Goal: Information Seeking & Learning: Learn about a topic

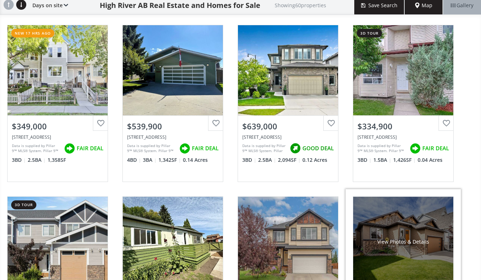
scroll to position [66, 0]
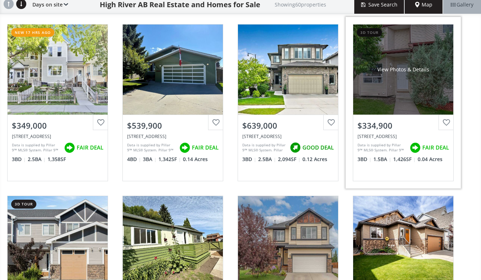
click at [389, 92] on div "View Photos & Details" at bounding box center [404, 70] width 100 height 90
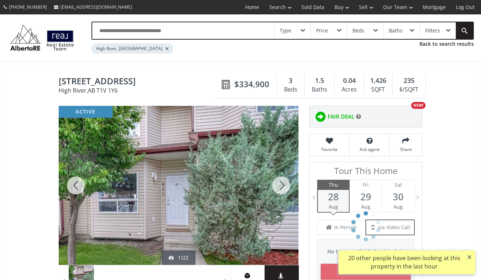
click at [281, 191] on div at bounding box center [281, 185] width 35 height 159
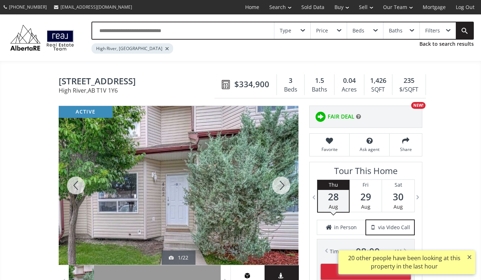
click at [281, 191] on div at bounding box center [281, 185] width 35 height 159
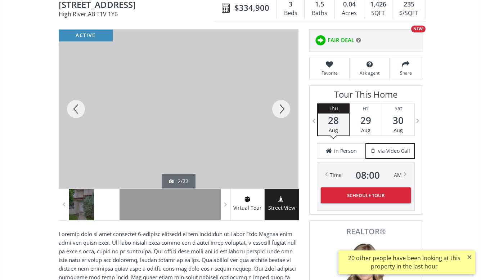
scroll to position [76, 0]
click at [281, 108] on div at bounding box center [281, 109] width 35 height 159
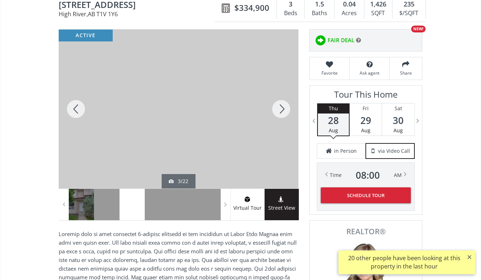
click at [281, 108] on div at bounding box center [281, 109] width 35 height 159
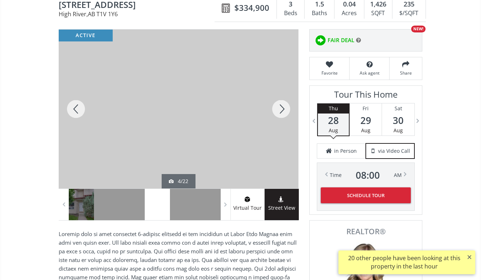
click at [281, 108] on div at bounding box center [281, 109] width 35 height 159
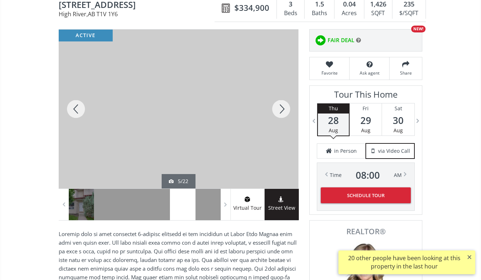
click at [281, 108] on div at bounding box center [281, 109] width 35 height 159
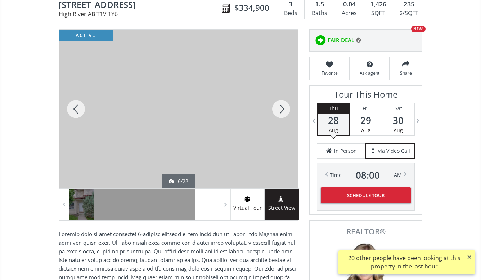
click at [281, 108] on div at bounding box center [281, 109] width 35 height 159
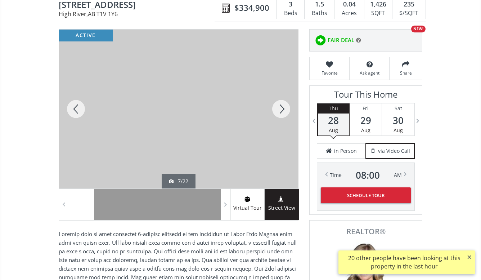
click at [281, 108] on div at bounding box center [281, 109] width 35 height 159
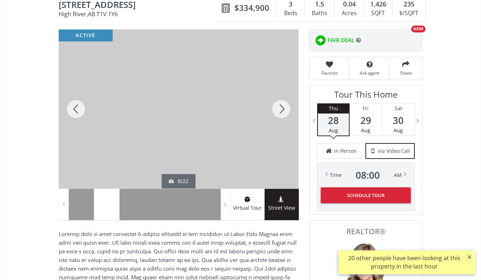
click at [281, 108] on div at bounding box center [281, 109] width 35 height 159
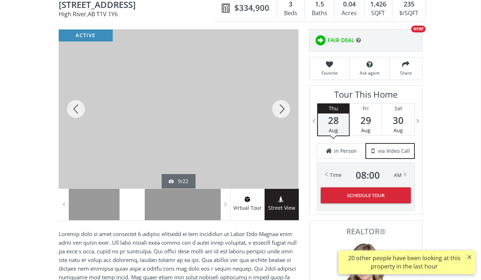
click at [281, 108] on div at bounding box center [281, 109] width 35 height 159
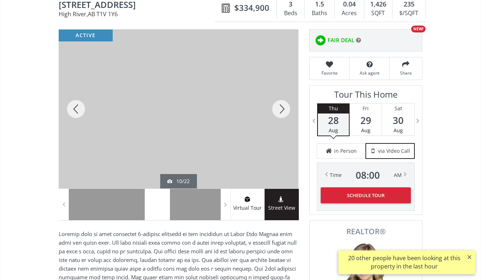
click at [281, 108] on div at bounding box center [281, 109] width 35 height 159
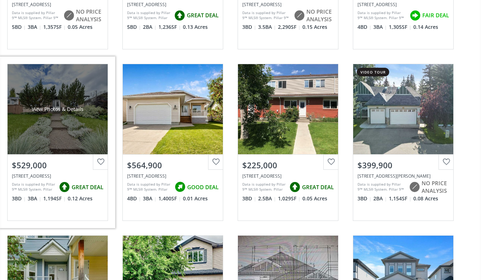
scroll to position [393, 0]
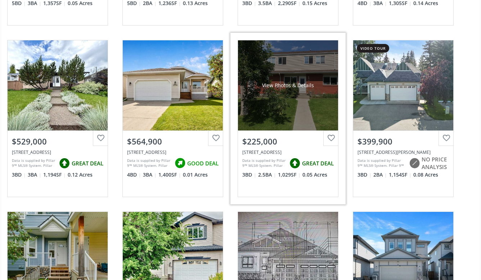
click at [283, 108] on div "View Photos & Details" at bounding box center [288, 85] width 100 height 90
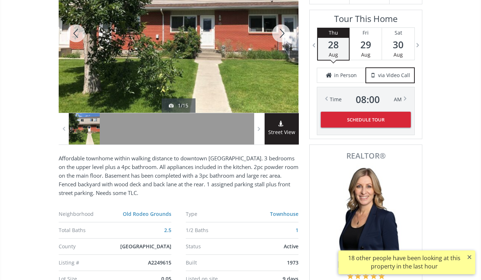
scroll to position [159, 0]
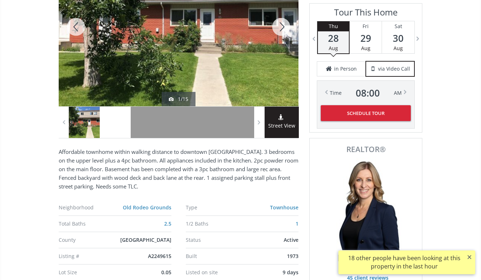
click at [120, 123] on div at bounding box center [115, 122] width 31 height 31
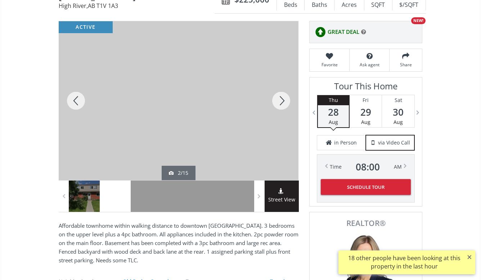
scroll to position [87, 0]
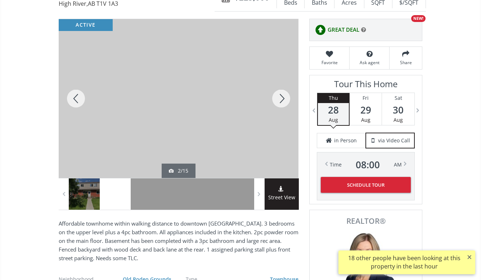
click at [280, 102] on div at bounding box center [281, 98] width 35 height 159
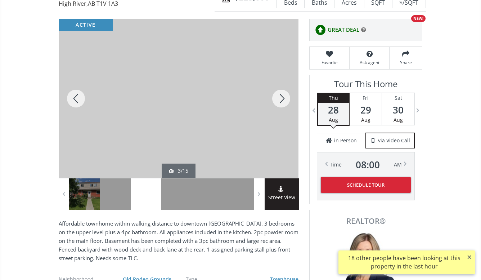
click at [280, 102] on div at bounding box center [281, 98] width 35 height 159
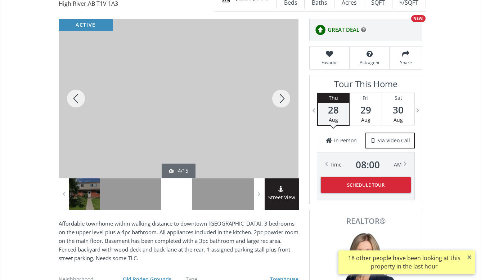
click at [280, 102] on div at bounding box center [281, 98] width 35 height 159
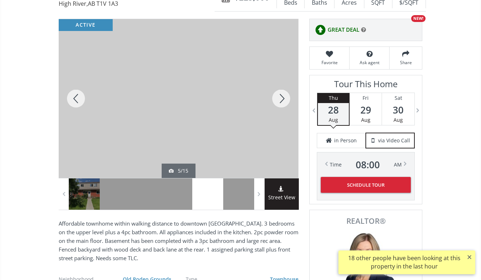
click at [280, 102] on div at bounding box center [281, 98] width 35 height 159
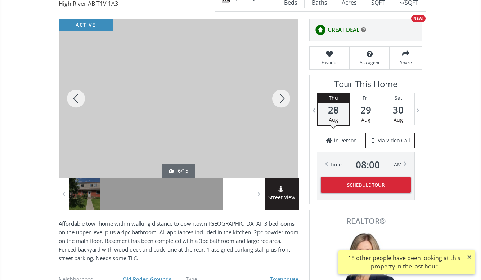
click at [280, 102] on div at bounding box center [281, 98] width 35 height 159
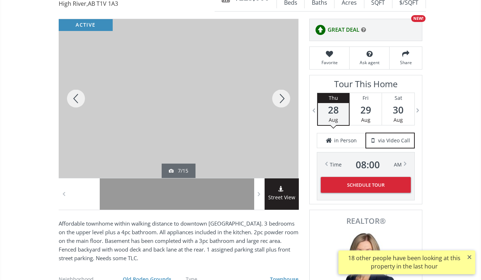
click at [280, 102] on div at bounding box center [281, 98] width 35 height 159
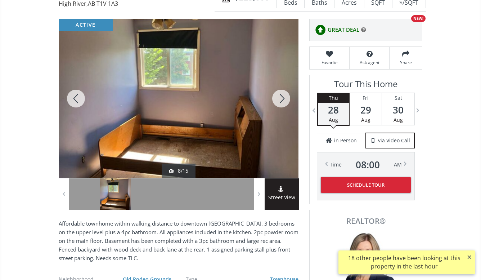
click at [280, 102] on div at bounding box center [281, 98] width 35 height 159
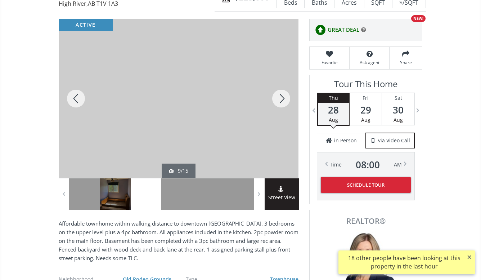
click at [280, 102] on div at bounding box center [281, 98] width 35 height 159
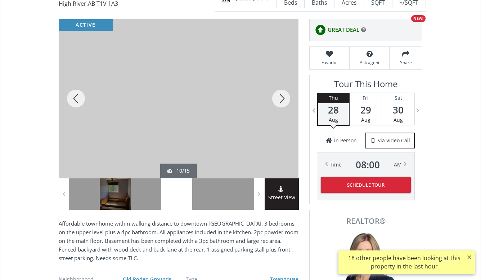
click at [280, 102] on div at bounding box center [281, 98] width 35 height 159
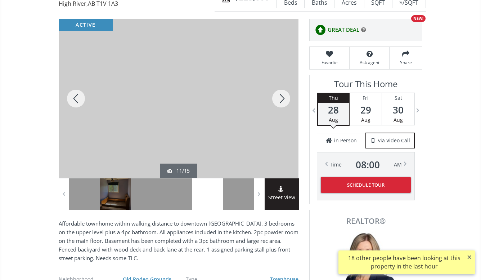
click at [280, 102] on div at bounding box center [281, 98] width 35 height 159
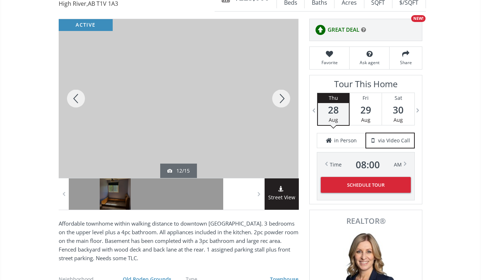
click at [280, 102] on div at bounding box center [281, 98] width 35 height 159
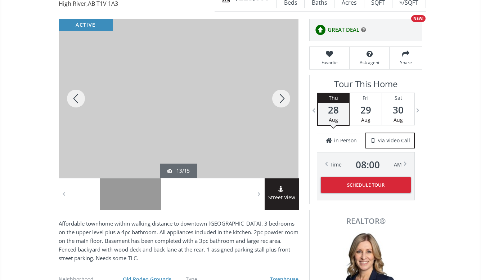
click at [280, 102] on div at bounding box center [281, 98] width 35 height 159
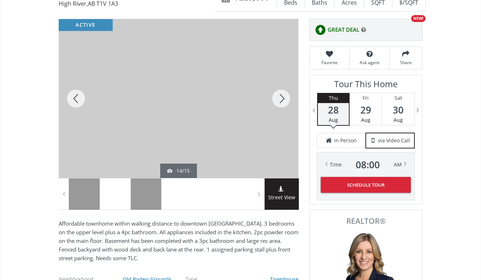
click at [280, 102] on div at bounding box center [281, 98] width 35 height 159
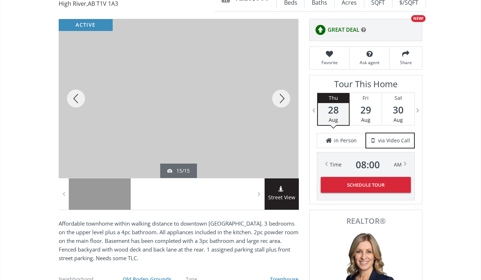
click at [280, 102] on div at bounding box center [281, 98] width 35 height 159
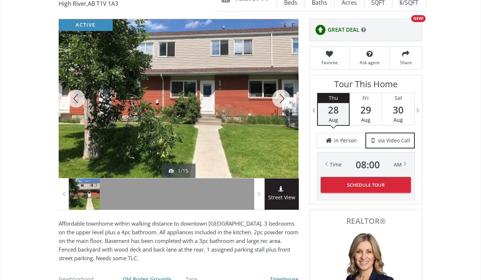
click at [280, 102] on div at bounding box center [281, 98] width 35 height 159
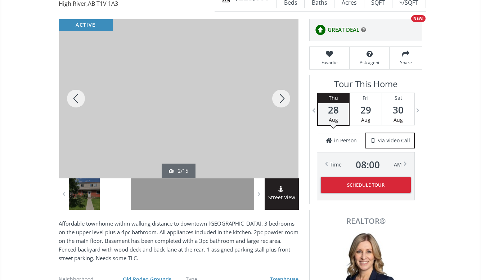
click at [280, 102] on div at bounding box center [281, 98] width 35 height 159
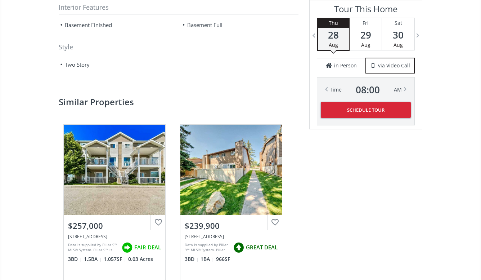
scroll to position [885, 0]
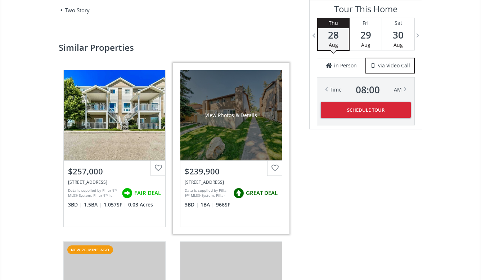
click at [244, 147] on div "View Photos & Details" at bounding box center [232, 115] width 102 height 90
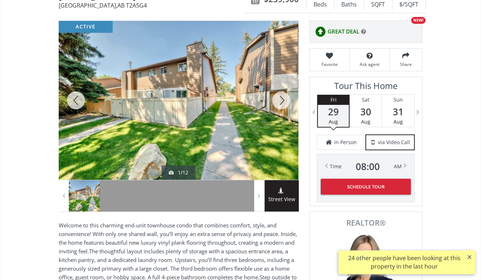
scroll to position [56, 0]
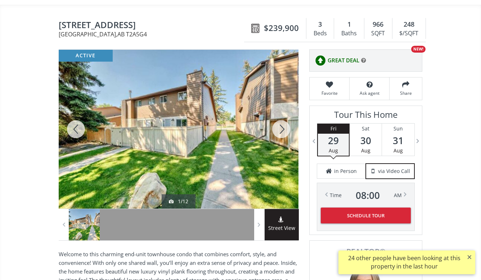
click at [285, 133] on div at bounding box center [281, 129] width 35 height 159
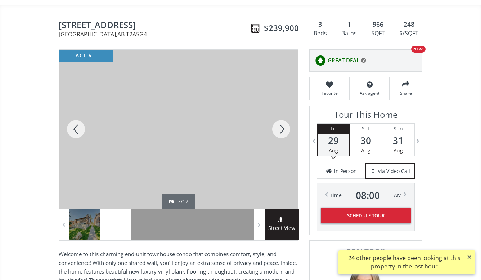
click at [285, 133] on div at bounding box center [281, 129] width 35 height 159
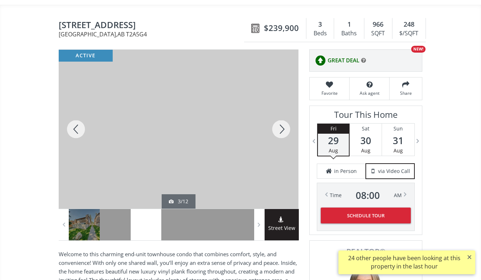
click at [285, 133] on div at bounding box center [281, 129] width 35 height 159
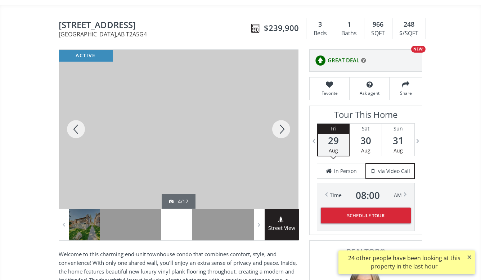
click at [285, 133] on div at bounding box center [281, 129] width 35 height 159
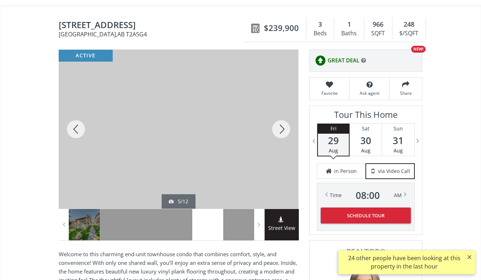
click at [285, 133] on div at bounding box center [281, 129] width 35 height 159
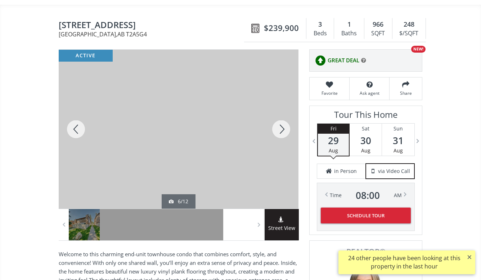
click at [285, 133] on div at bounding box center [281, 129] width 35 height 159
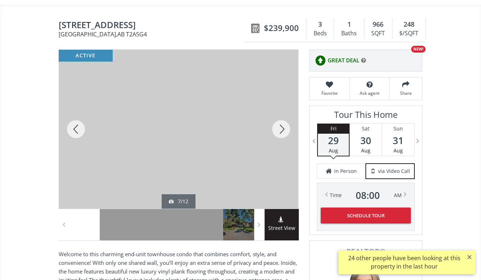
click at [285, 133] on div at bounding box center [281, 129] width 35 height 159
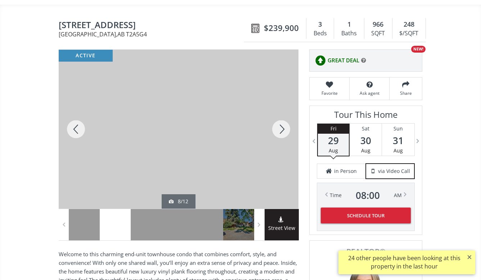
click at [285, 133] on div at bounding box center [281, 129] width 35 height 159
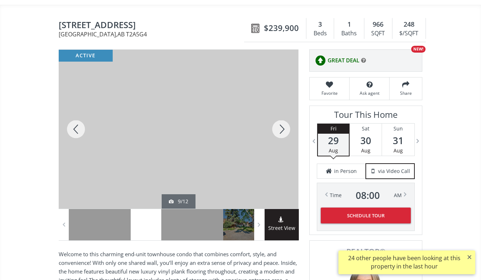
click at [285, 133] on div at bounding box center [281, 129] width 35 height 159
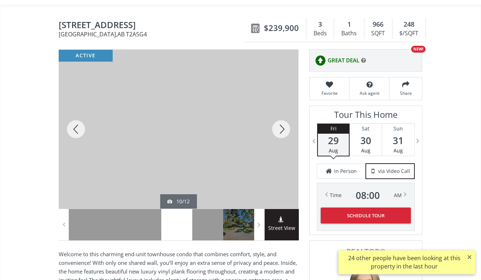
click at [285, 133] on div at bounding box center [281, 129] width 35 height 159
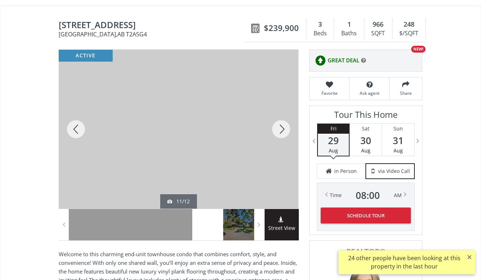
click at [285, 133] on div at bounding box center [281, 129] width 35 height 159
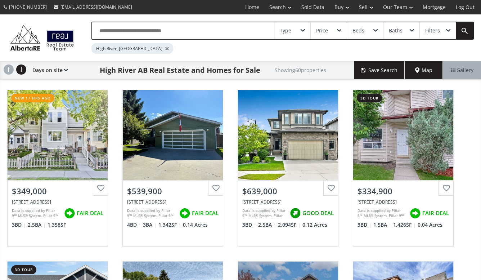
click at [64, 70] on span at bounding box center [66, 70] width 4 height 3
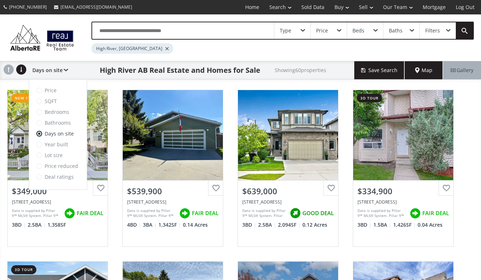
click at [40, 90] on span at bounding box center [39, 91] width 6 height 6
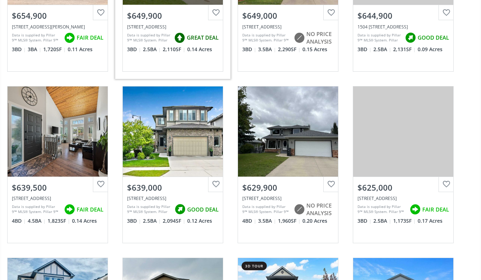
scroll to position [862, 0]
